Goal: Information Seeking & Learning: Check status

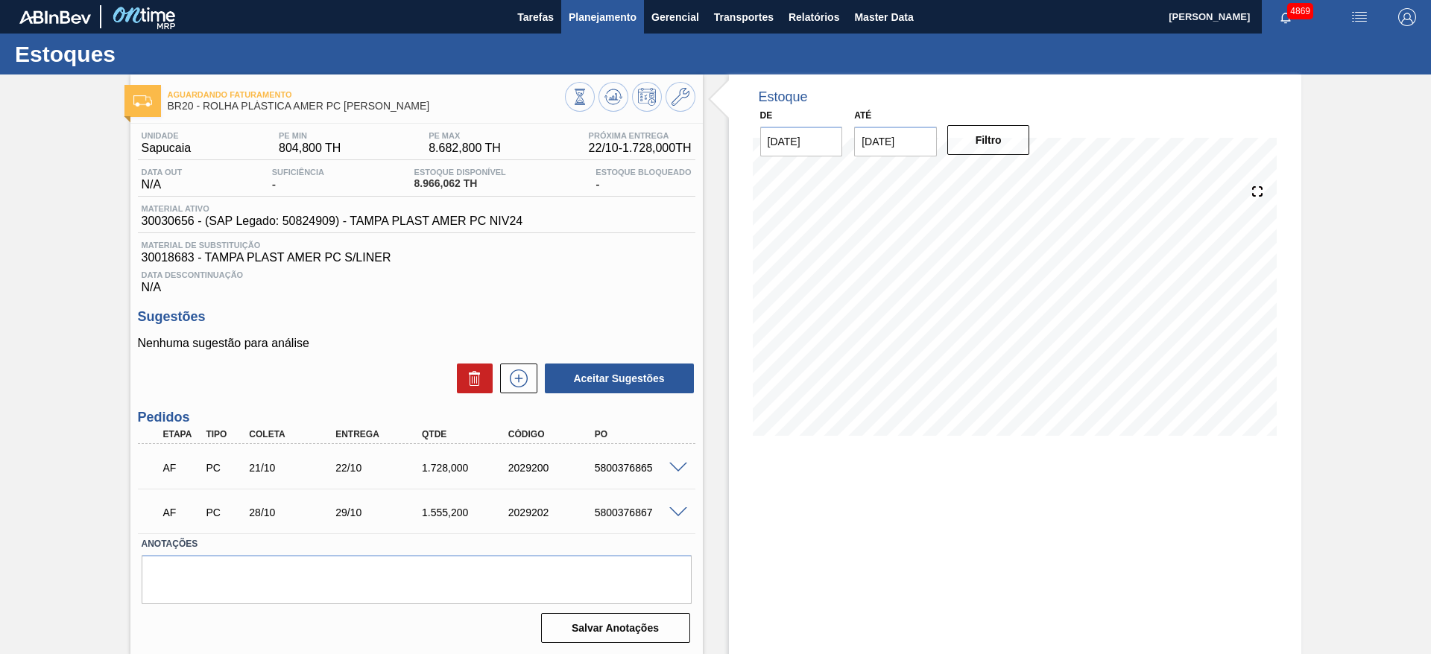
click at [610, 22] on span "Planejamento" at bounding box center [603, 17] width 68 height 18
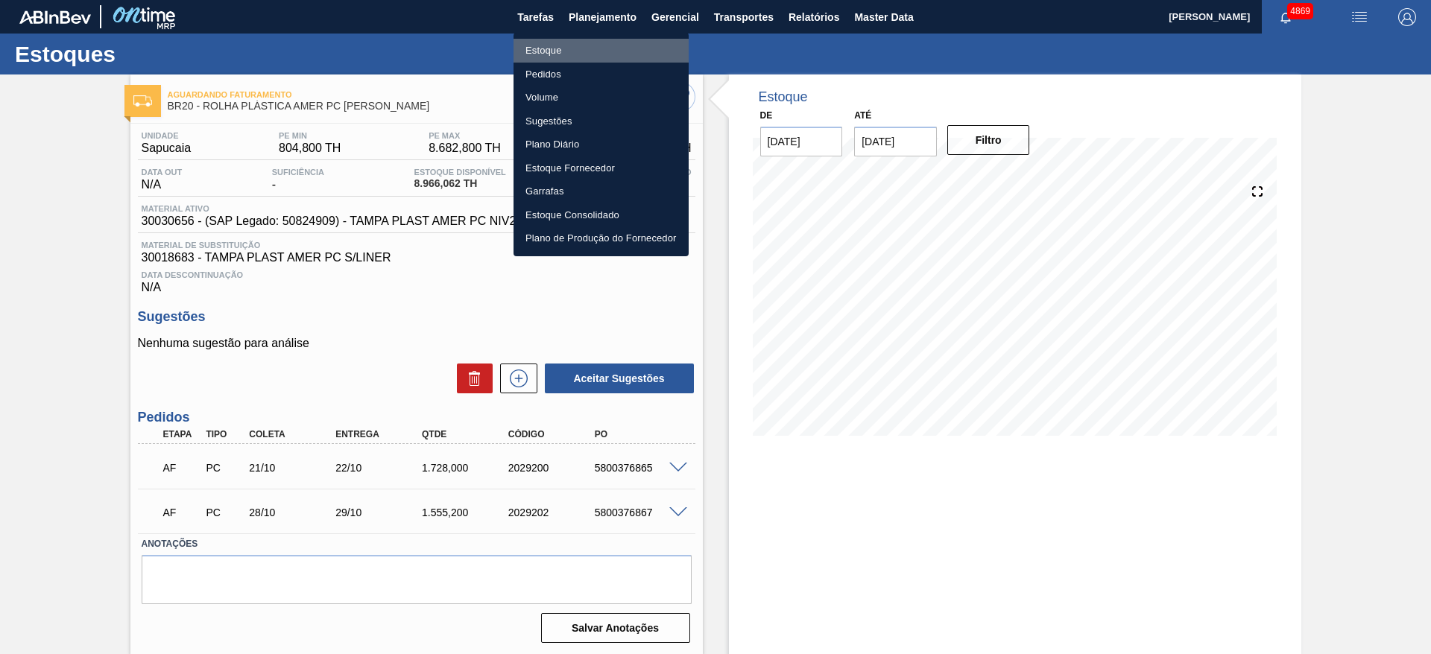
click at [568, 51] on li "Estoque" at bounding box center [600, 51] width 175 height 24
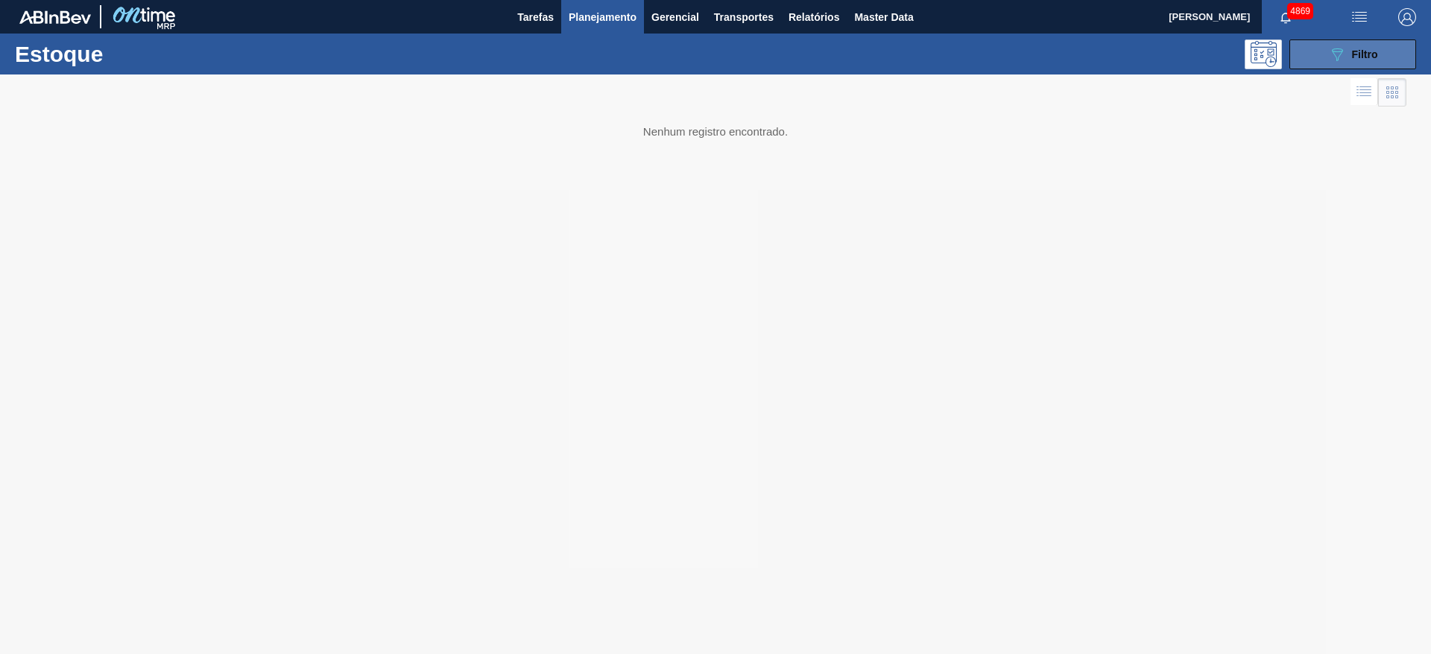
click at [1317, 59] on button "089F7B8B-B2A5-4AFE-B5C0-19BA573D28AC Filtro" at bounding box center [1352, 54] width 127 height 30
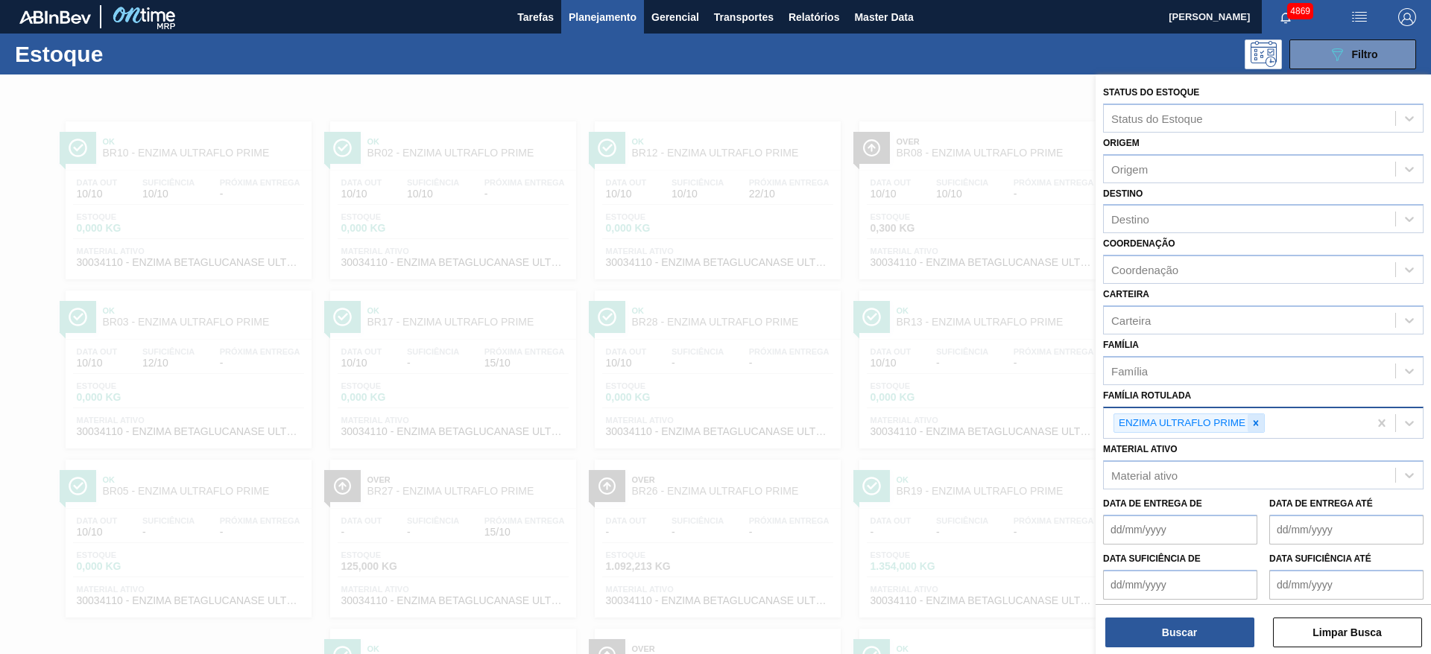
click at [1264, 424] on div at bounding box center [1255, 423] width 16 height 19
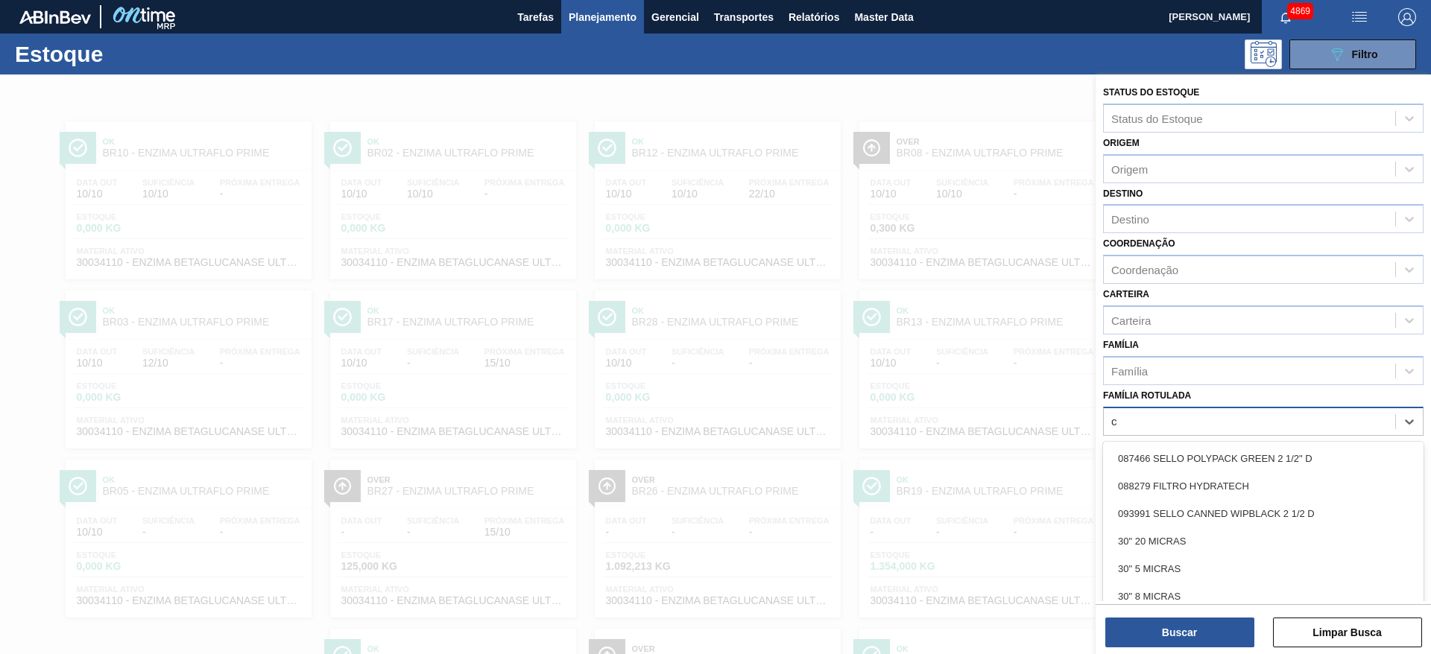
scroll to position [17, 0]
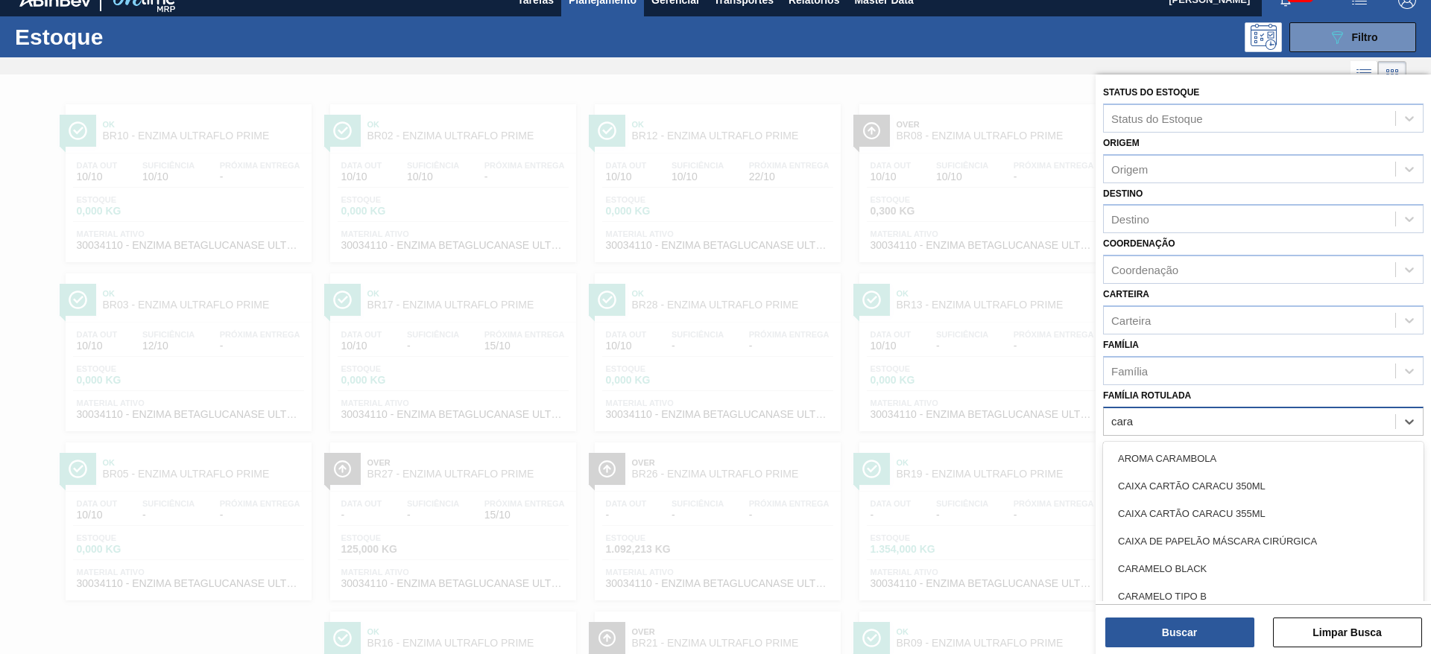
type Rotulada "caram"
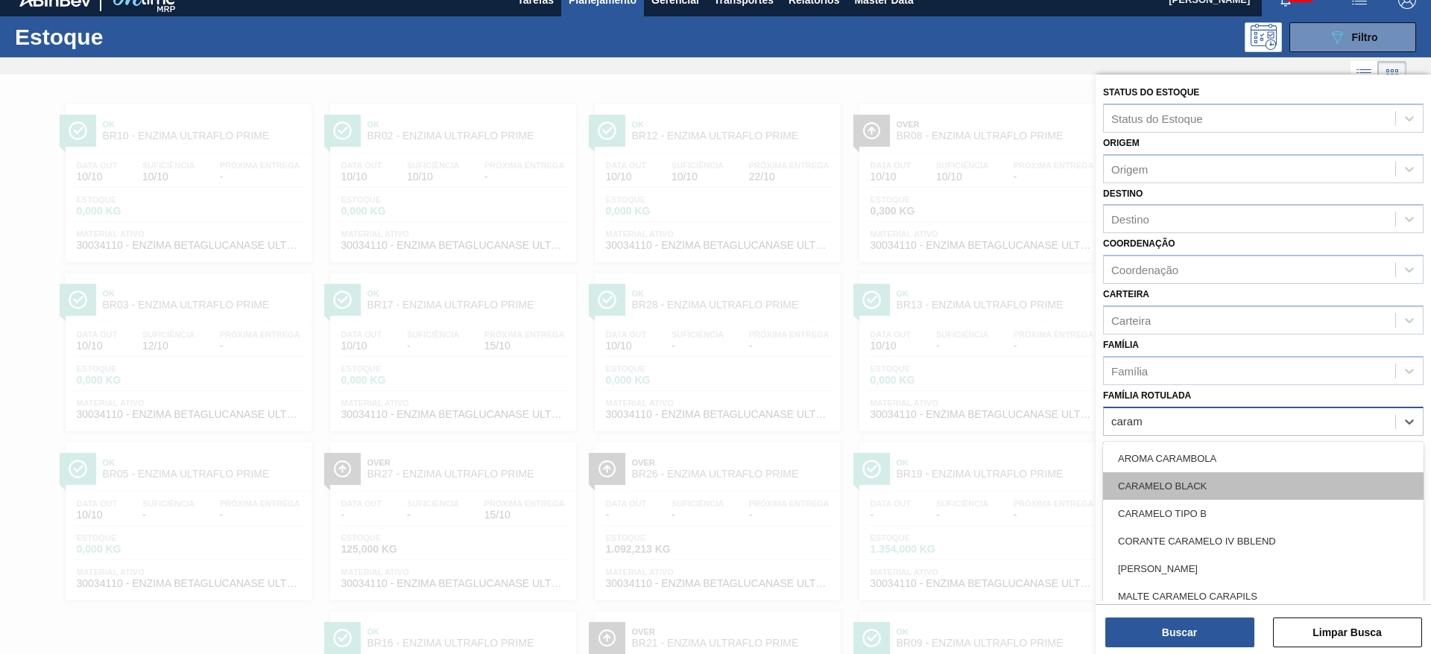
click at [1222, 484] on div "CARAMELO BLACK" at bounding box center [1263, 486] width 320 height 28
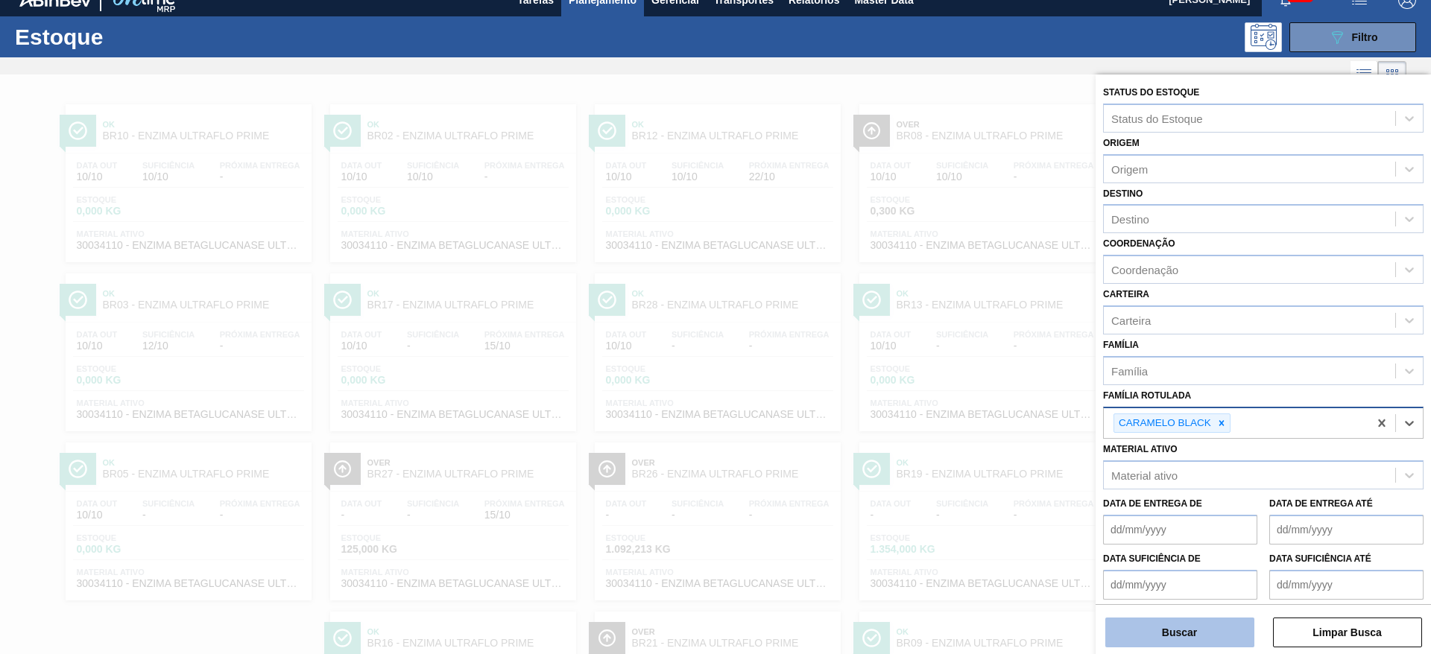
click at [1183, 628] on button "Buscar" at bounding box center [1179, 633] width 149 height 30
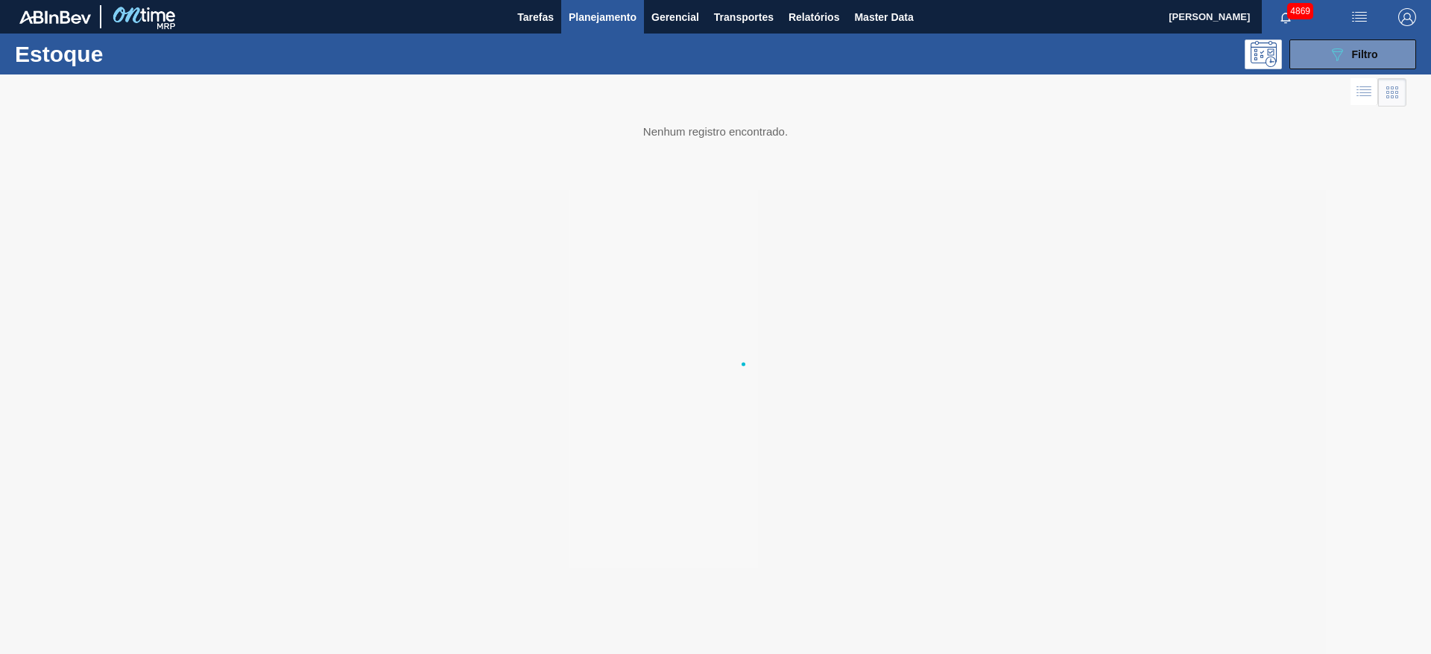
scroll to position [0, 0]
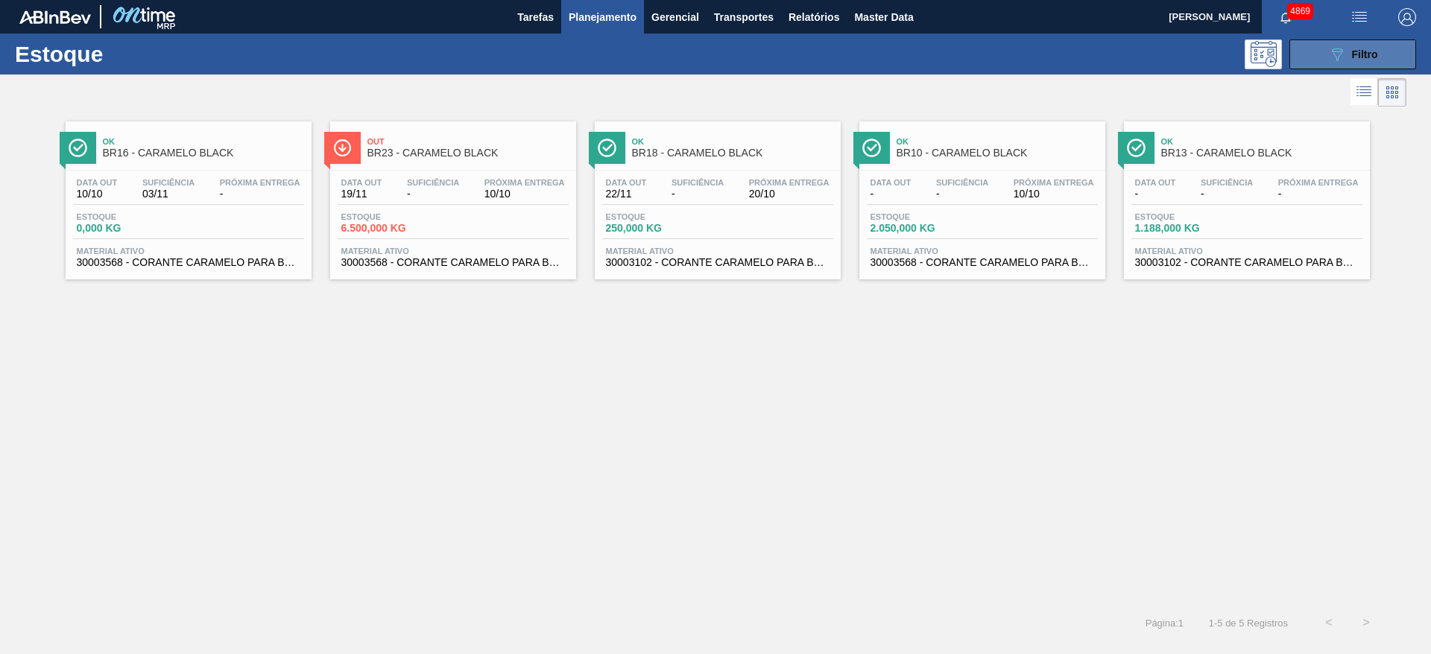
click at [1391, 65] on button "089F7B8B-B2A5-4AFE-B5C0-19BA573D28AC Filtro" at bounding box center [1352, 54] width 127 height 30
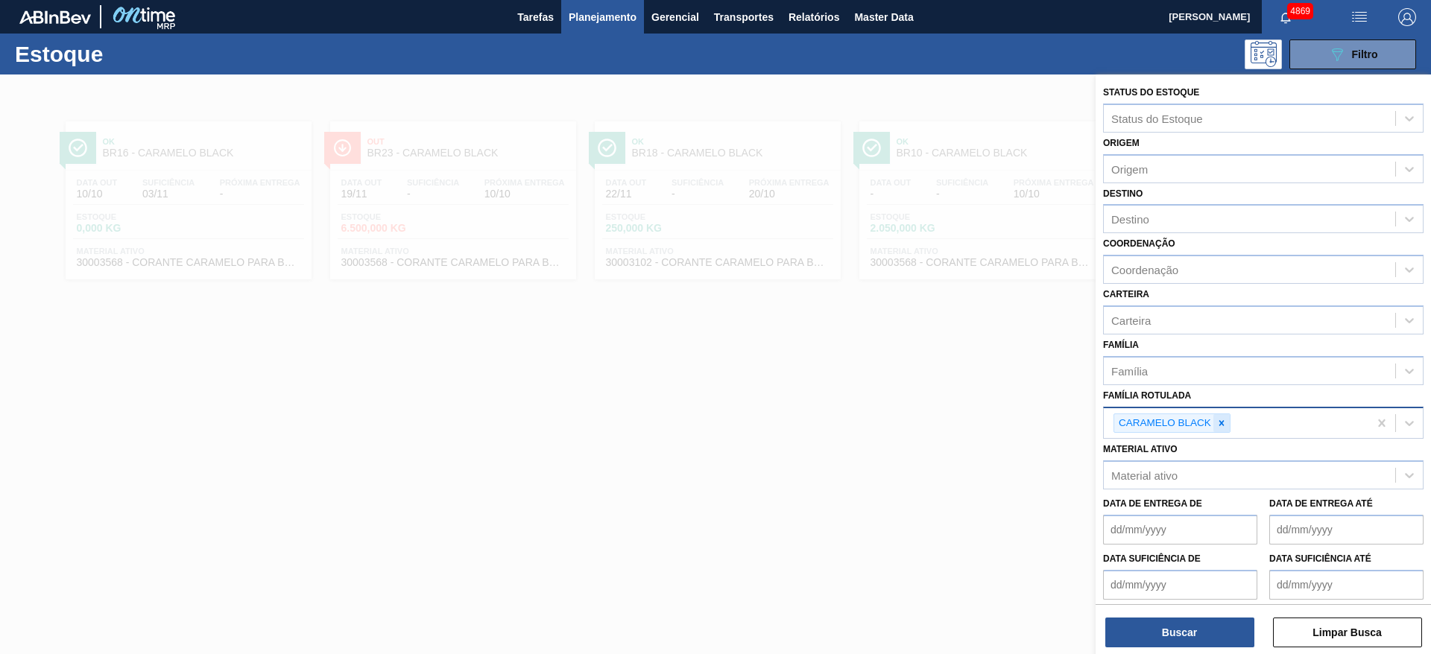
click at [1221, 424] on icon at bounding box center [1221, 422] width 5 height 5
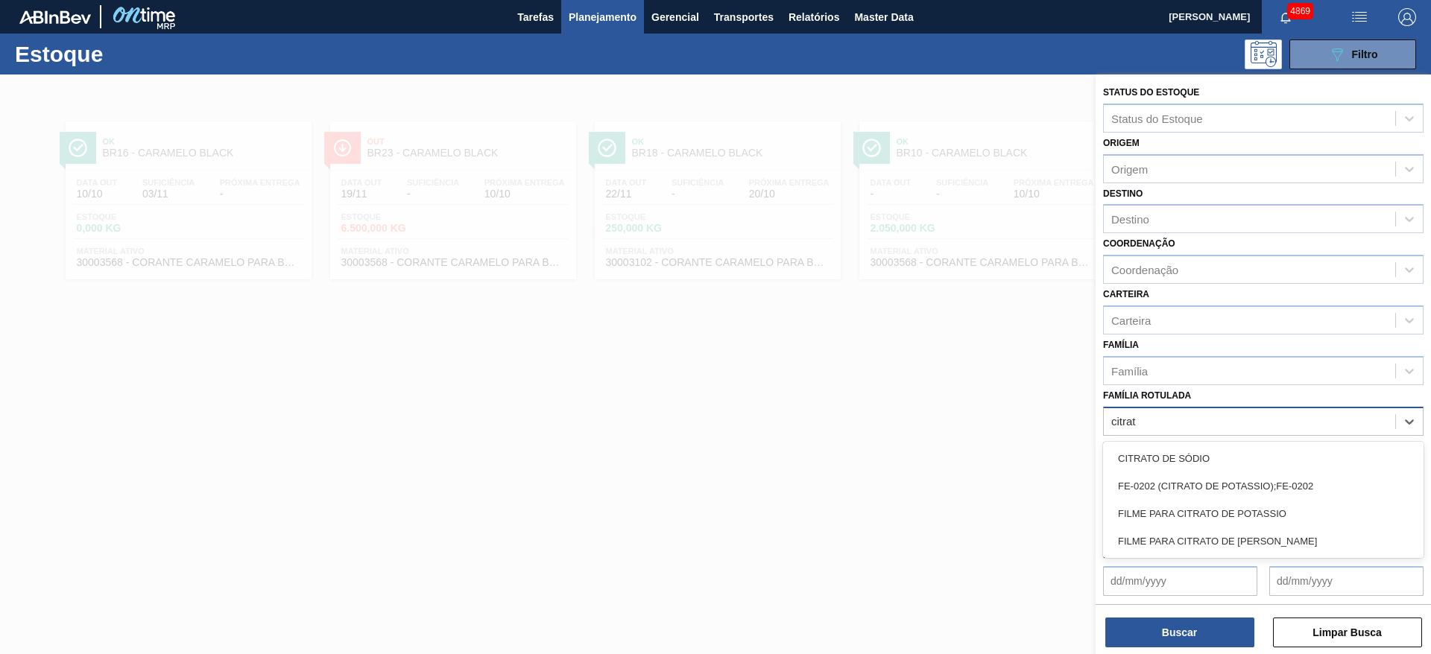
type Rotulada "citrato"
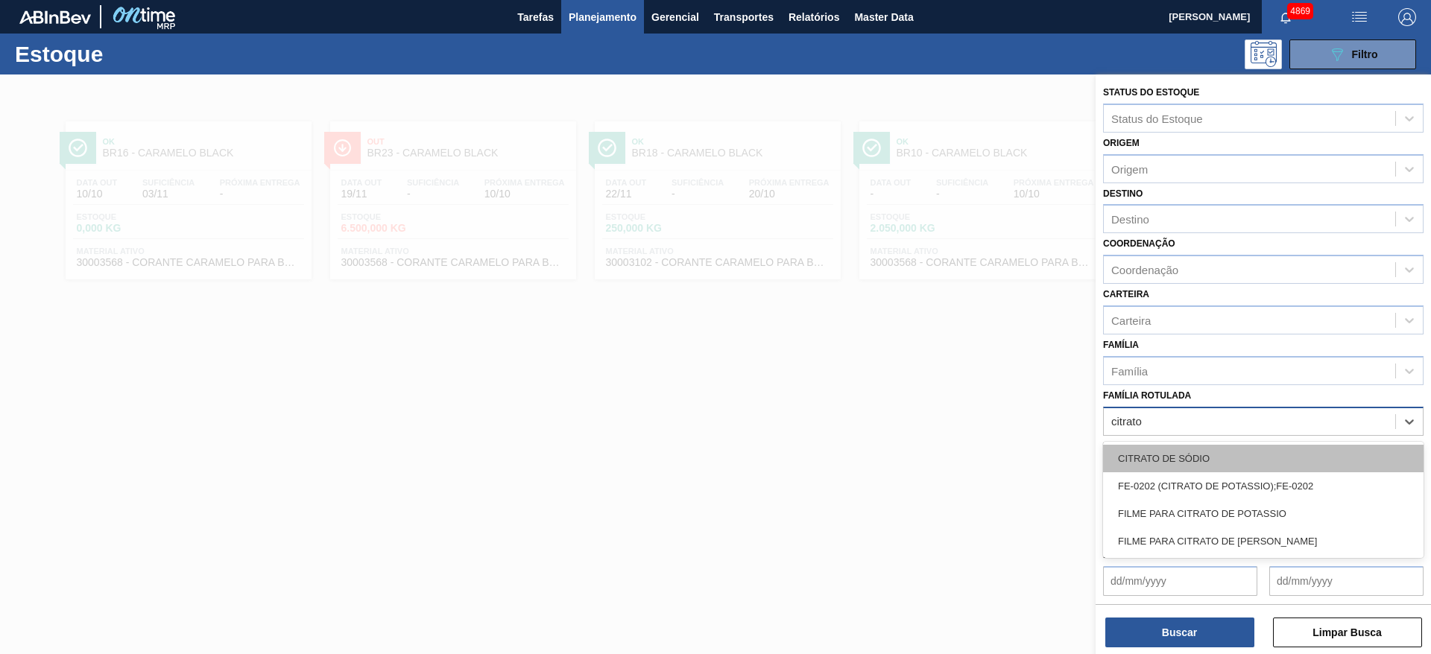
click at [1239, 456] on div "CITRATO DE SÓDIO" at bounding box center [1263, 459] width 320 height 28
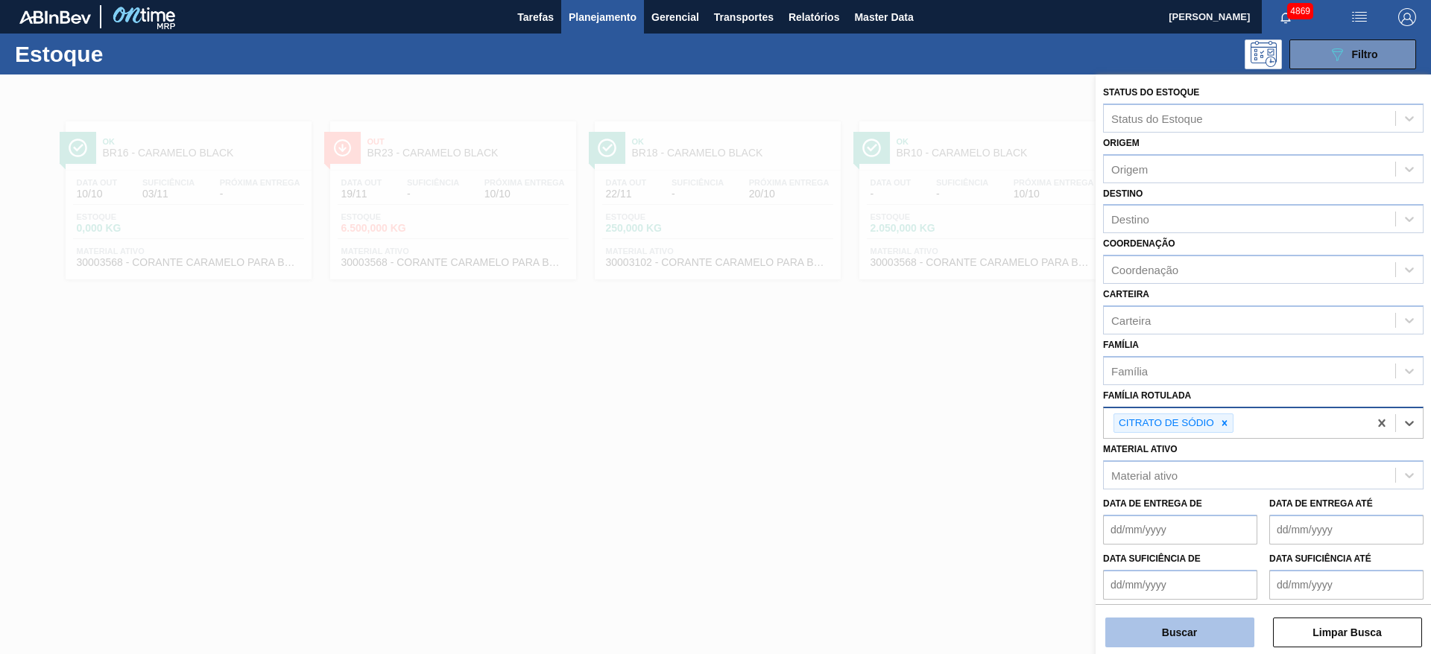
click at [1168, 628] on button "Buscar" at bounding box center [1179, 633] width 149 height 30
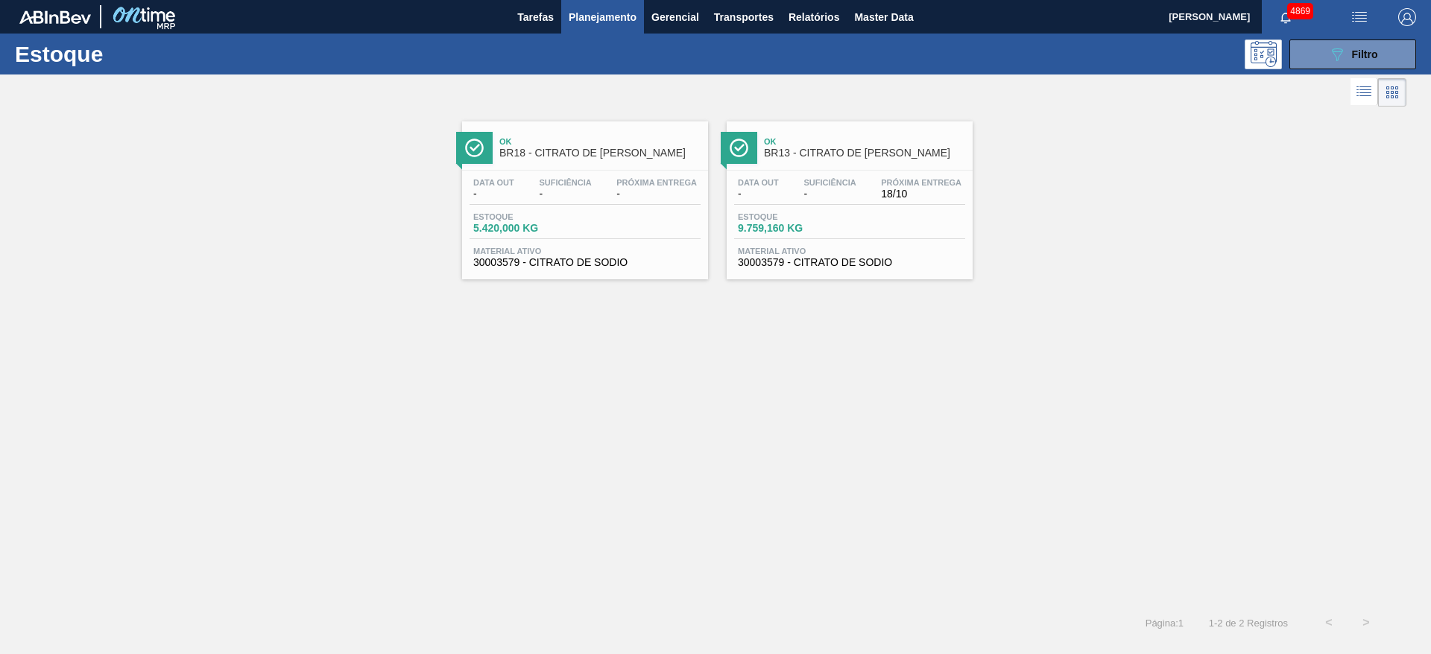
click at [937, 201] on div "Data out - Suficiência - Próxima Entrega 18/10" at bounding box center [849, 191] width 231 height 27
